Goal: Task Accomplishment & Management: Complete application form

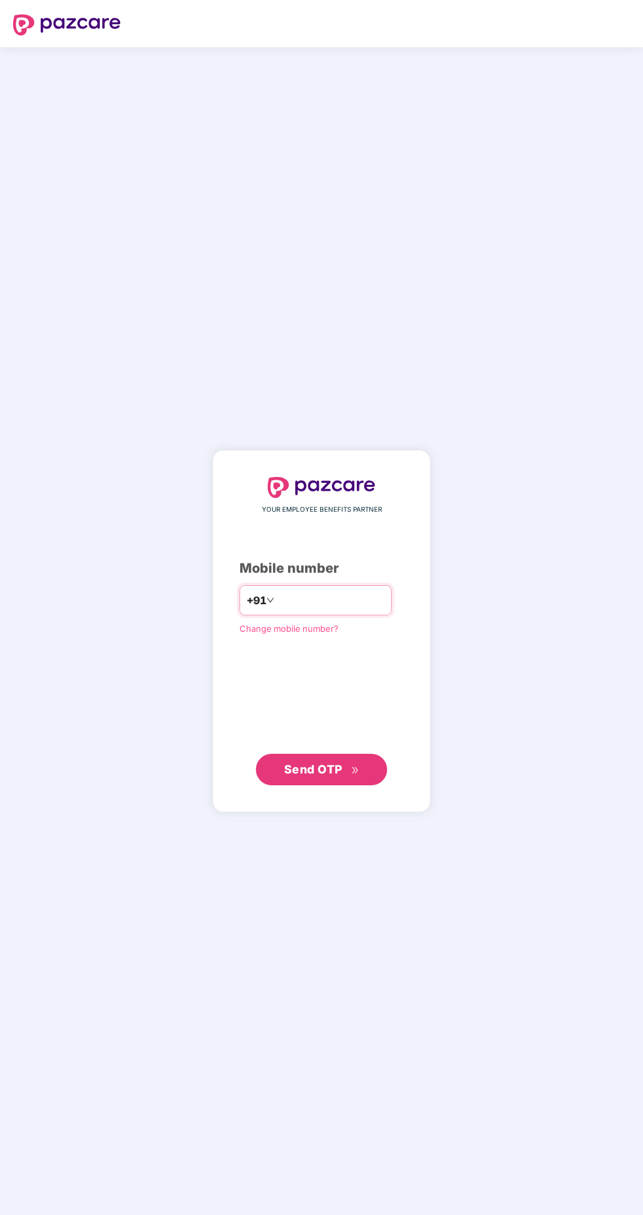
click at [370, 611] on input "number" at bounding box center [331, 600] width 108 height 21
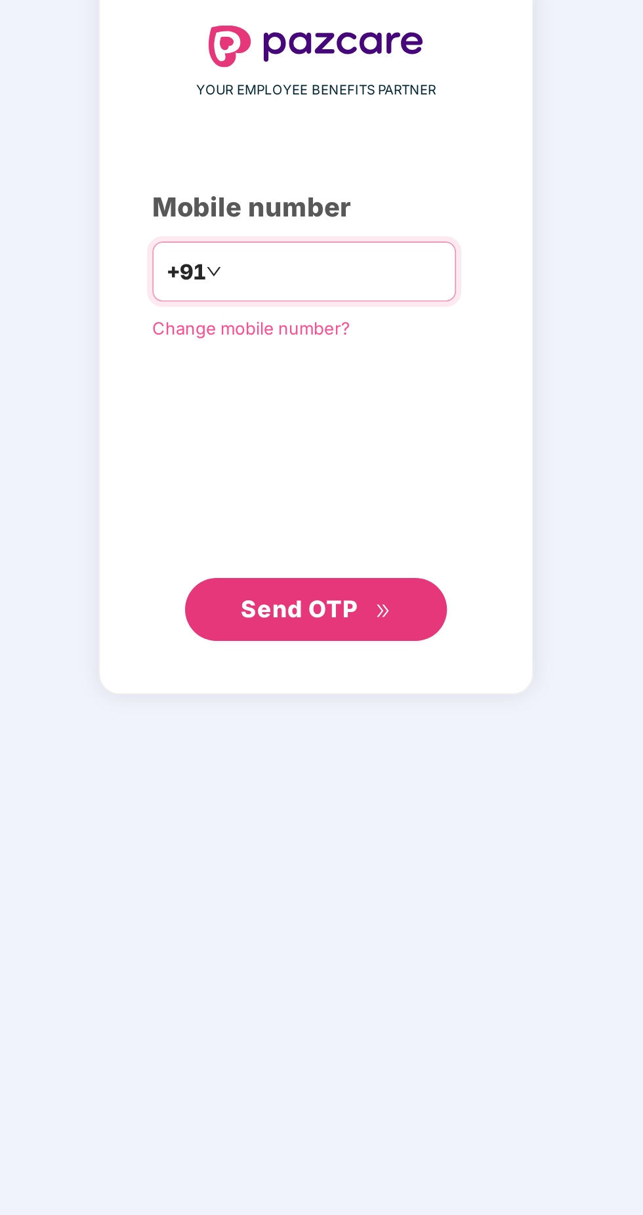
type input "**********"
click at [366, 785] on button "Send OTP" at bounding box center [321, 769] width 131 height 31
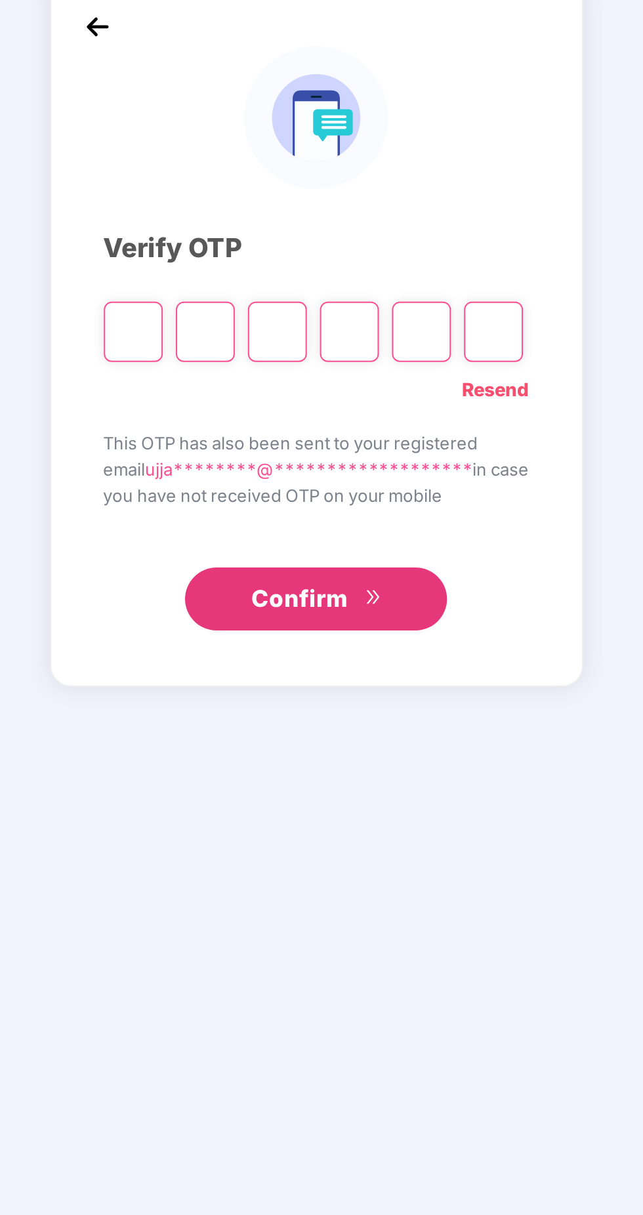
scroll to position [3, 0]
click at [215, 645] on input "Please enter verification code. Digit 1" at bounding box center [230, 630] width 30 height 30
type input "*"
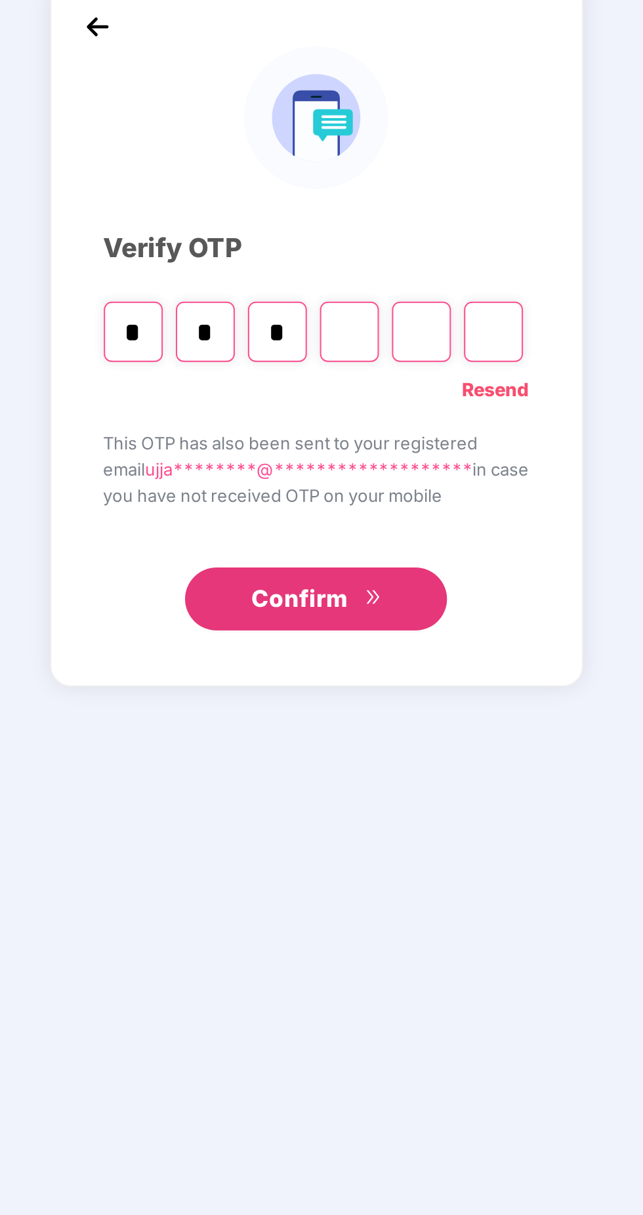
type input "*"
click at [366, 645] on input "Digit 5" at bounding box center [374, 630] width 30 height 30
type input "*"
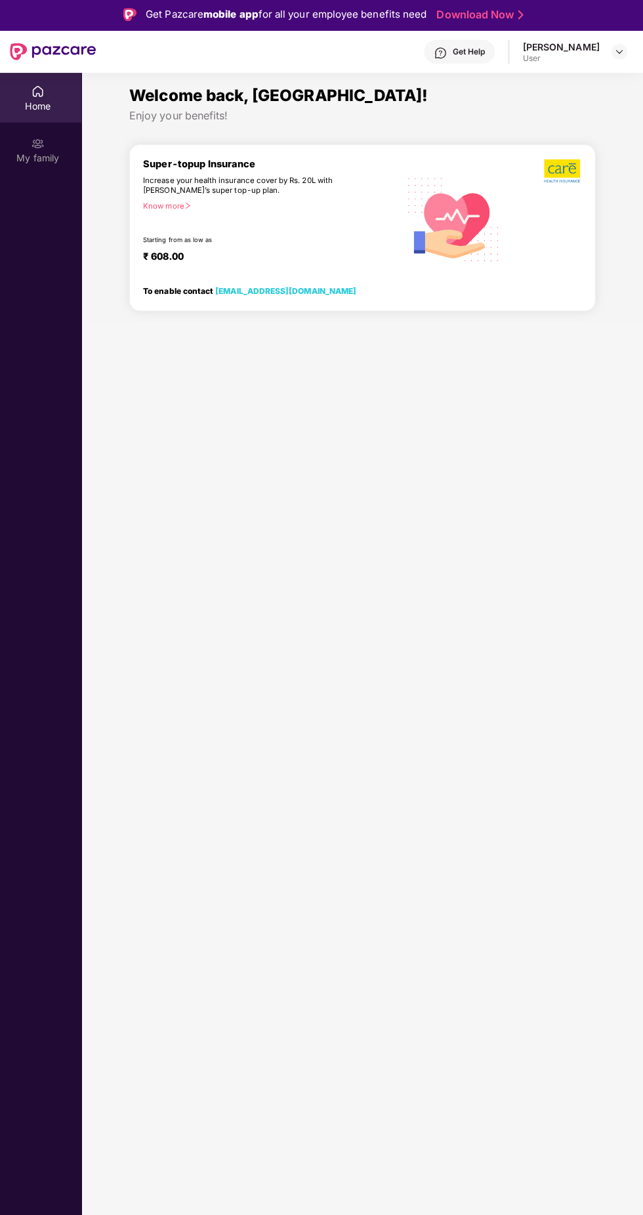
scroll to position [0, 0]
